Goal: Task Accomplishment & Management: Complete application form

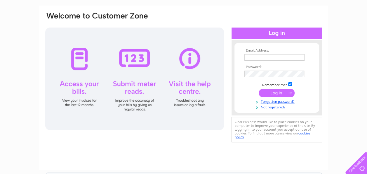
scroll to position [29, 0]
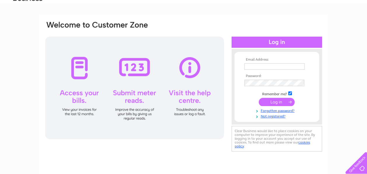
click at [273, 65] on input "text" at bounding box center [275, 66] width 60 height 6
type input "benfordauto@btconnect.com"
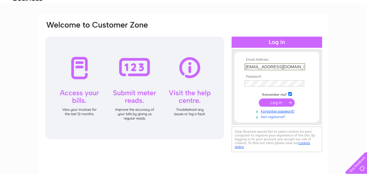
click at [264, 116] on link "Not registered?" at bounding box center [278, 116] width 66 height 6
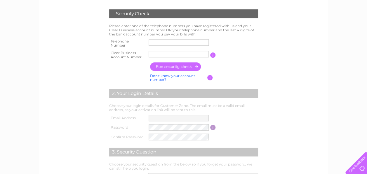
scroll to position [117, 0]
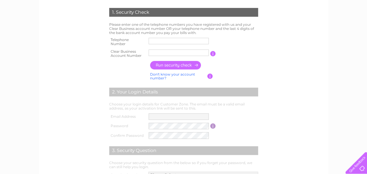
click at [161, 41] on input "text" at bounding box center [179, 41] width 60 height 6
type input "01895234846"
click at [174, 53] on input "Benford A" at bounding box center [179, 52] width 60 height 6
click at [172, 49] on input "Benford A" at bounding box center [179, 52] width 61 height 7
click at [177, 49] on input "Benford A" at bounding box center [179, 52] width 61 height 7
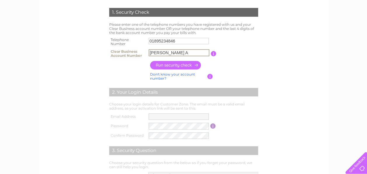
click at [182, 53] on input "Benford A" at bounding box center [179, 52] width 61 height 7
click at [172, 49] on td "Benford A" at bounding box center [178, 54] width 63 height 12
click at [174, 51] on input "Benford A" at bounding box center [179, 52] width 61 height 7
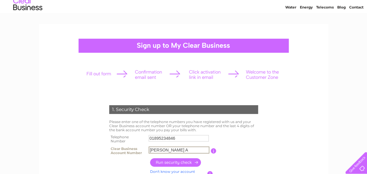
scroll to position [29, 0]
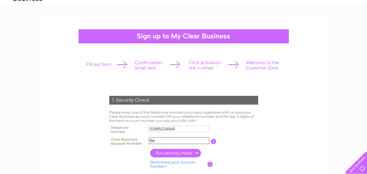
type input "B"
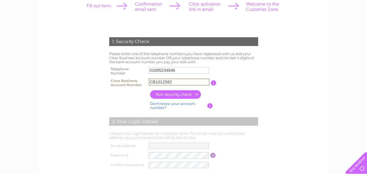
scroll to position [58, 0]
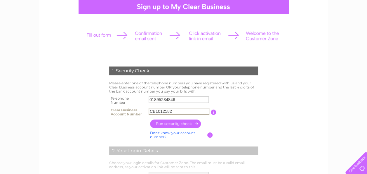
type input "CB1012582"
click at [172, 124] on input "button" at bounding box center [175, 123] width 51 height 8
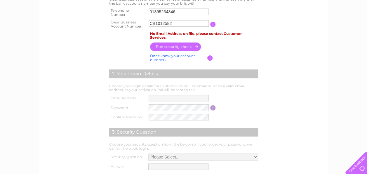
scroll to position [88, 0]
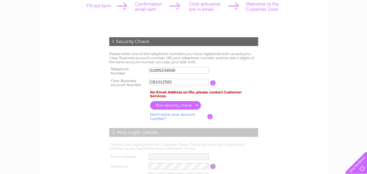
click at [269, 108] on div "1. Security Check Please enter one of the telephone numbers you have registered…" at bounding box center [184, 137] width 176 height 212
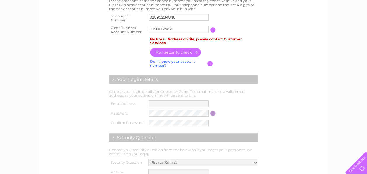
scroll to position [146, 0]
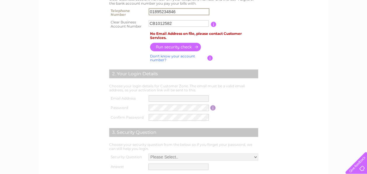
click at [179, 11] on input "01895234846" at bounding box center [179, 11] width 61 height 7
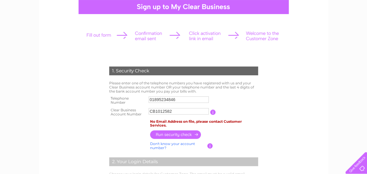
scroll to position [0, 0]
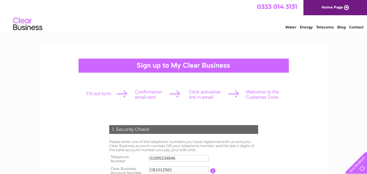
click at [326, 8] on link "Home Page" at bounding box center [336, 7] width 64 height 15
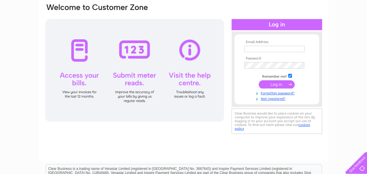
scroll to position [58, 0]
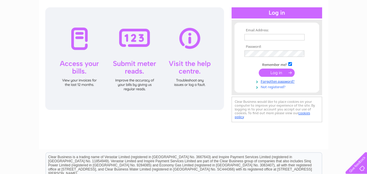
click at [265, 87] on link "Not registered?" at bounding box center [278, 87] width 66 height 6
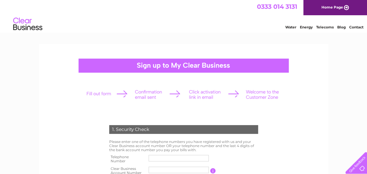
scroll to position [88, 0]
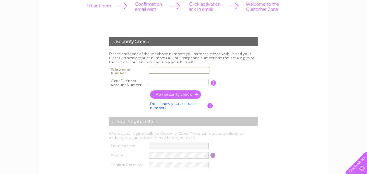
click at [168, 69] on input "text" at bounding box center [179, 70] width 61 height 7
type input "01895234846"
click at [171, 81] on input "Benford A" at bounding box center [179, 81] width 61 height 7
type input "B"
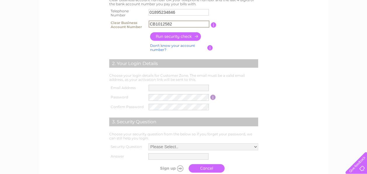
scroll to position [146, 0]
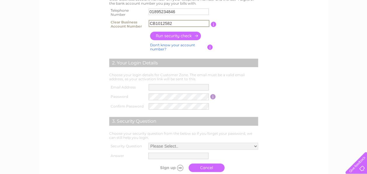
type input "CB1012582"
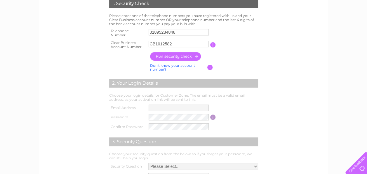
scroll to position [117, 0]
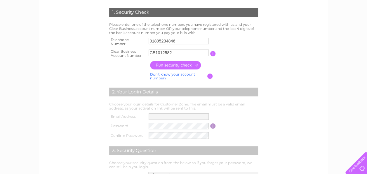
click at [172, 65] on input "button" at bounding box center [175, 65] width 51 height 8
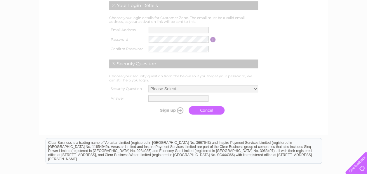
scroll to position [205, 0]
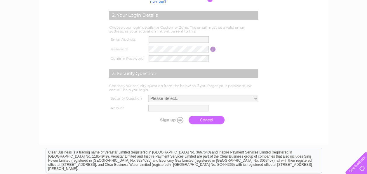
click at [208, 120] on link "Cancel" at bounding box center [207, 119] width 36 height 8
